Goal: Information Seeking & Learning: Stay updated

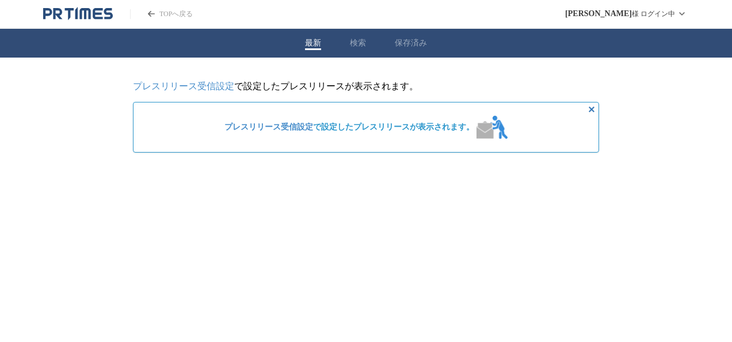
click at [276, 129] on link "プレスリリース受信設定" at bounding box center [269, 127] width 89 height 9
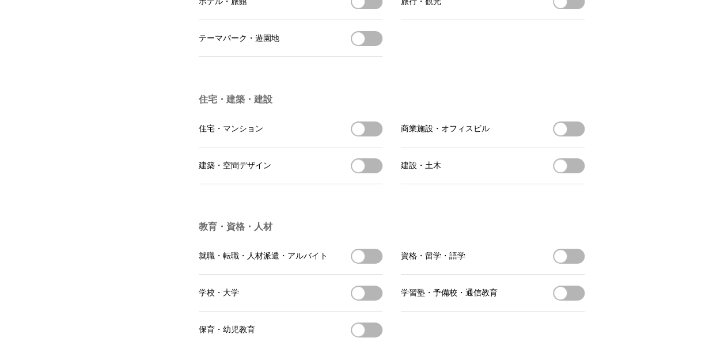
scroll to position [2426, 0]
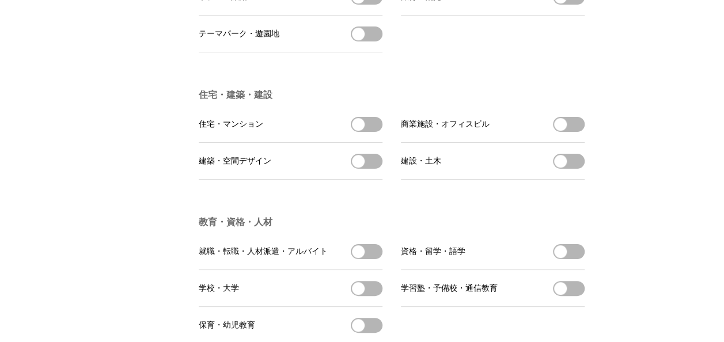
click at [351, 169] on button "建築・空間デザインを受信する" at bounding box center [367, 161] width 32 height 15
click at [555, 180] on li "建設・土木 建設・土木を受信する" at bounding box center [493, 161] width 184 height 37
click at [357, 131] on span "button" at bounding box center [358, 124] width 13 height 13
click at [560, 131] on span "button" at bounding box center [560, 124] width 13 height 13
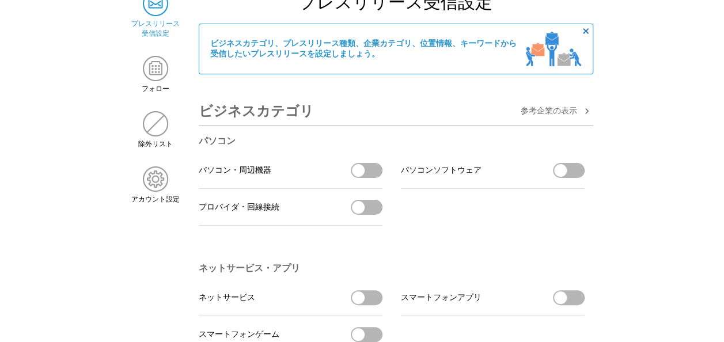
scroll to position [0, 0]
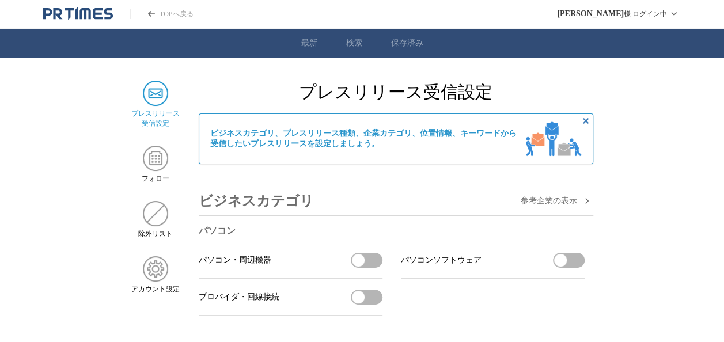
click at [543, 203] on span "参考企業の 表示" at bounding box center [548, 201] width 56 height 10
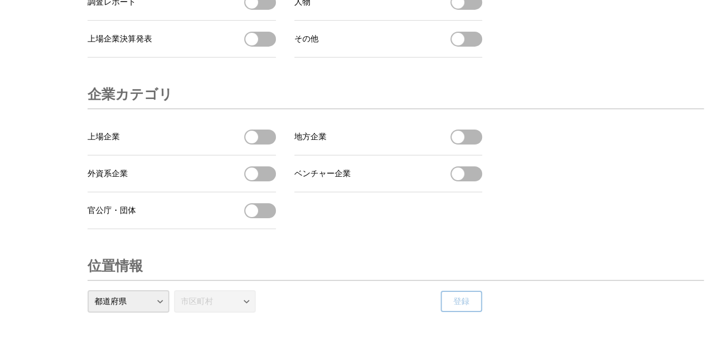
scroll to position [4349, 0]
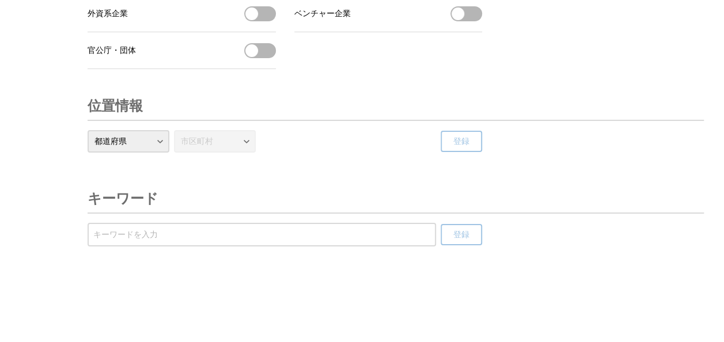
click at [113, 235] on input "受信するキーワードを登録する" at bounding box center [261, 235] width 337 height 13
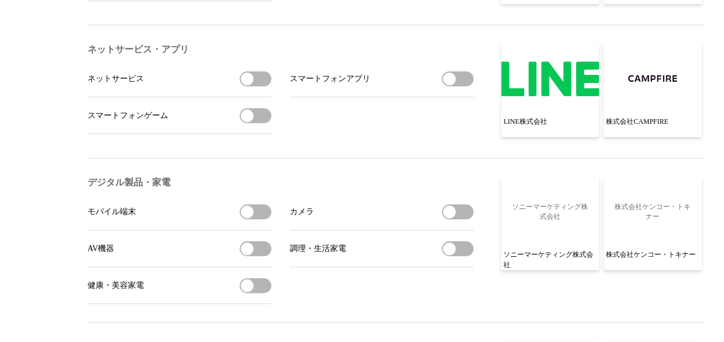
scroll to position [0, 0]
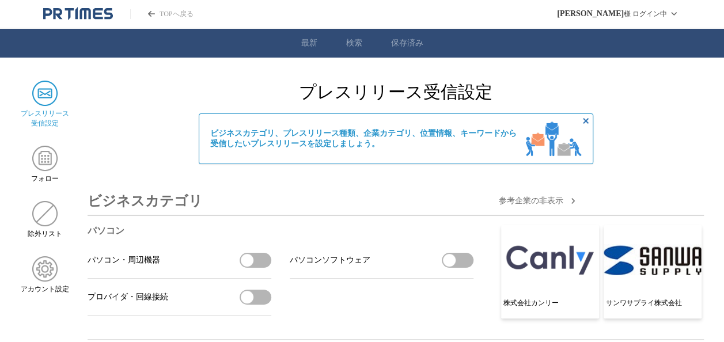
click at [350, 44] on link "検索" at bounding box center [354, 43] width 16 height 10
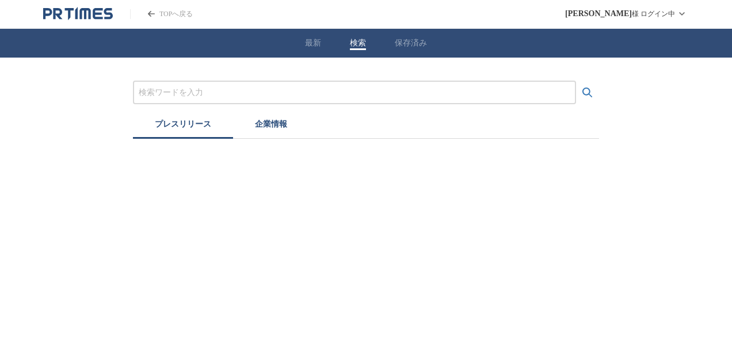
click at [306, 41] on button "最新" at bounding box center [313, 43] width 16 height 10
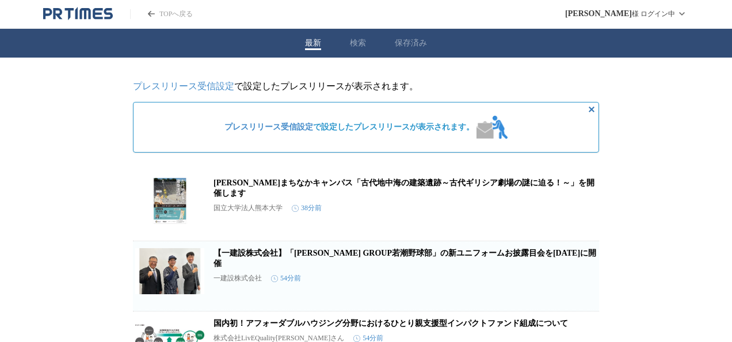
click at [345, 42] on div "最新 検索 保存済み" at bounding box center [366, 43] width 732 height 29
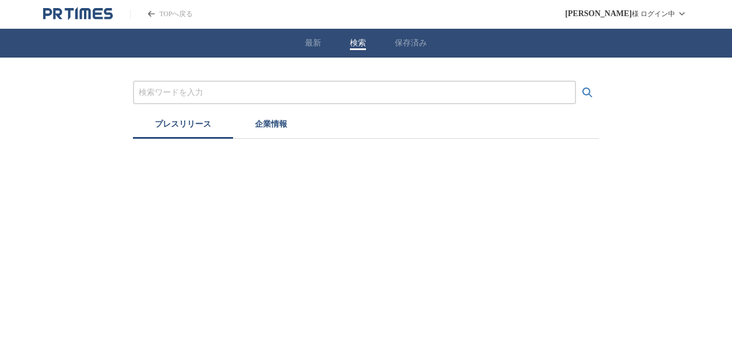
click at [128, 92] on div "プレスリリース 企業情報" at bounding box center [366, 98] width 732 height 81
click at [149, 90] on input "プレスリリースおよび企業を検索する" at bounding box center [355, 92] width 432 height 13
type input "建設"
click at [591, 93] on icon "検索する" at bounding box center [588, 93] width 14 height 14
click at [264, 121] on button "企業情報" at bounding box center [271, 125] width 76 height 25
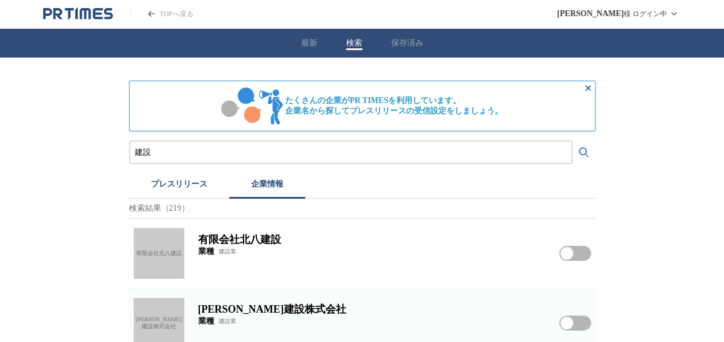
click at [173, 189] on button "プレスリリース" at bounding box center [179, 185] width 100 height 25
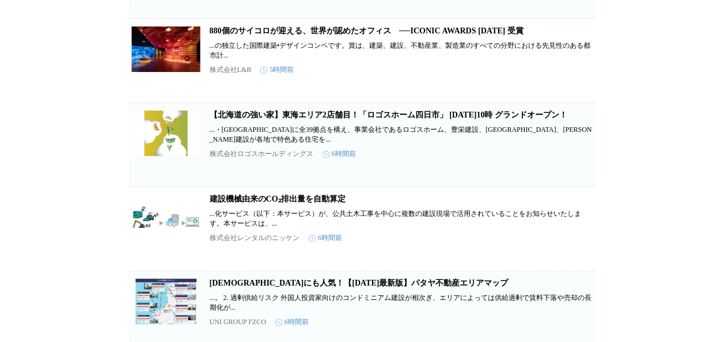
scroll to position [880, 0]
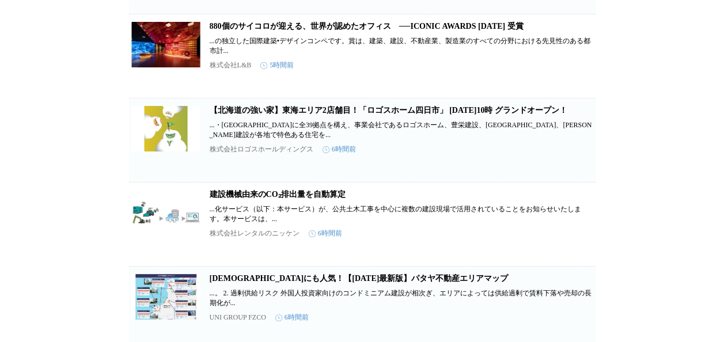
click at [242, 199] on link "建設機械由来のCO₂排出量を自動算定" at bounding box center [278, 194] width 136 height 9
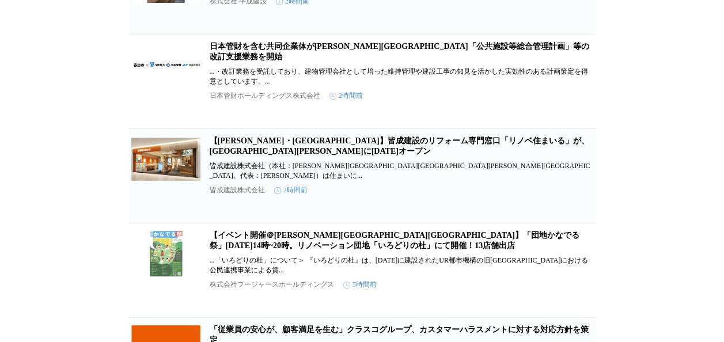
scroll to position [0, 0]
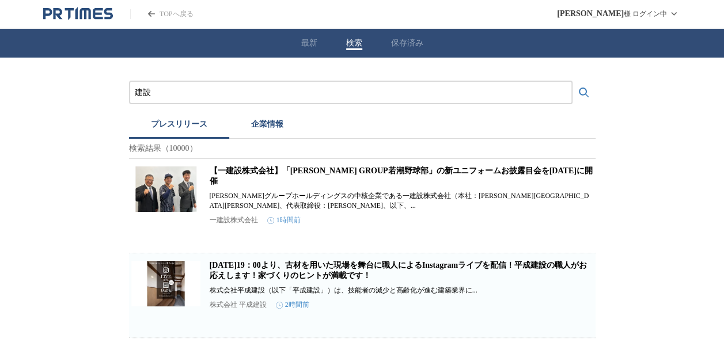
drag, startPoint x: 170, startPoint y: 92, endPoint x: 123, endPoint y: 89, distance: 46.7
type input "建築"
click at [579, 88] on icon "検索する" at bounding box center [584, 93] width 14 height 14
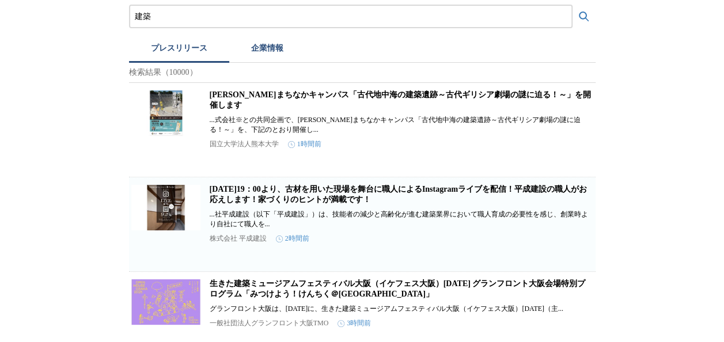
scroll to position [17, 0]
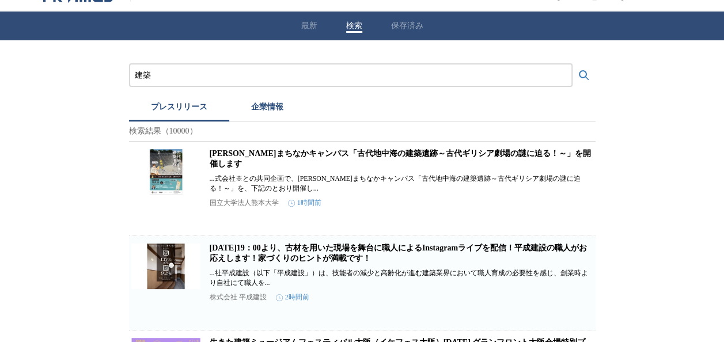
drag, startPoint x: 173, startPoint y: 76, endPoint x: 40, endPoint y: 61, distance: 133.3
type input "建設"
click at [572, 64] on button "検索する" at bounding box center [583, 75] width 23 height 23
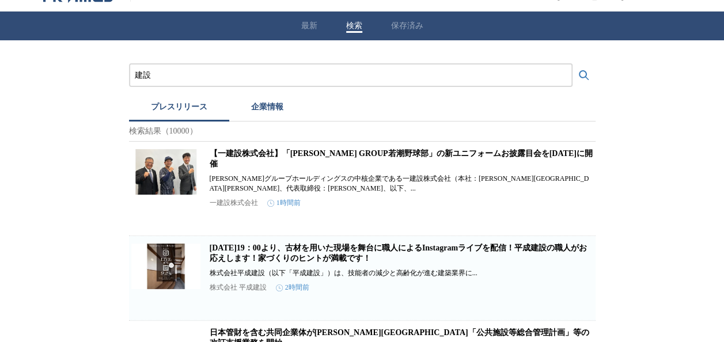
click at [585, 71] on icon "検索する" at bounding box center [584, 76] width 14 height 14
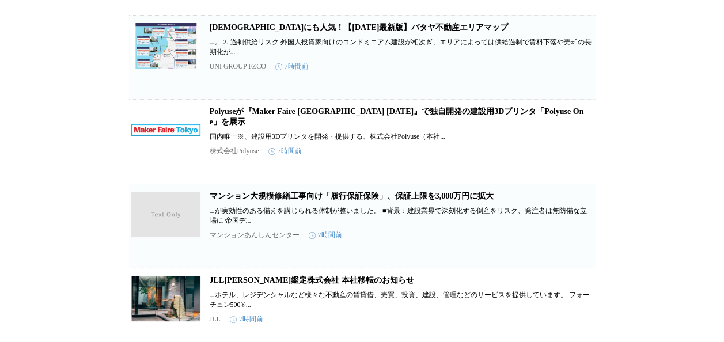
scroll to position [1135, 0]
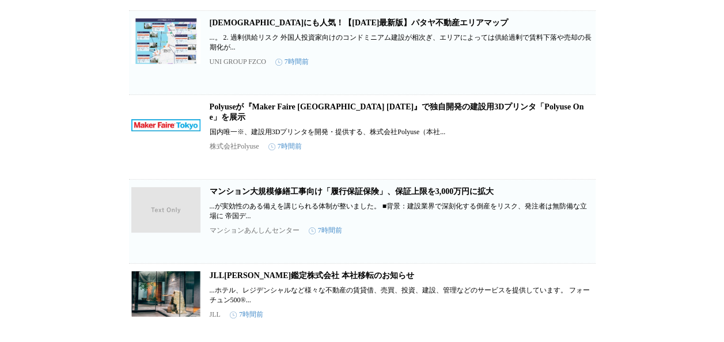
click at [397, 121] on link "Polyuseが『Maker Faire [GEOGRAPHIC_DATA] [DATE]』で独自開発の建設用3Dプリンタ「Polyuse One」を展示" at bounding box center [397, 111] width 374 height 19
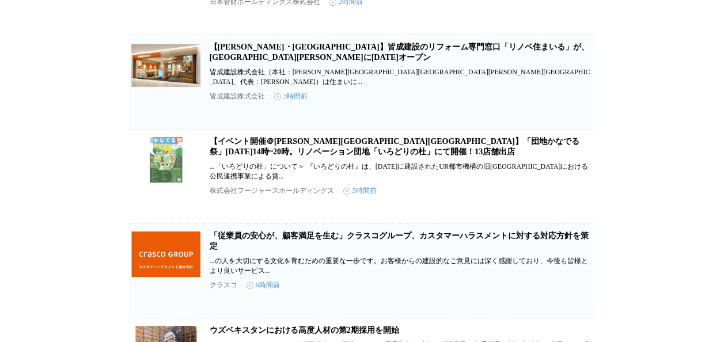
scroll to position [0, 0]
